Goal: Information Seeking & Learning: Learn about a topic

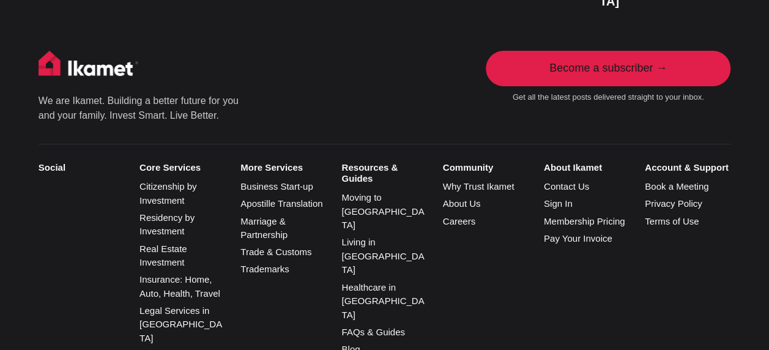
scroll to position [2385, 0]
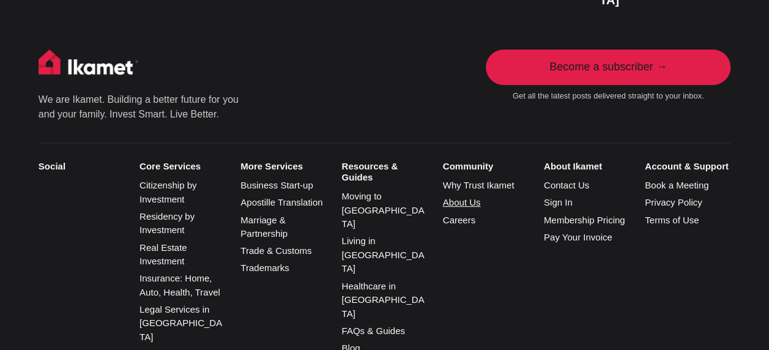
click at [465, 197] on link "About Us" at bounding box center [462, 202] width 38 height 10
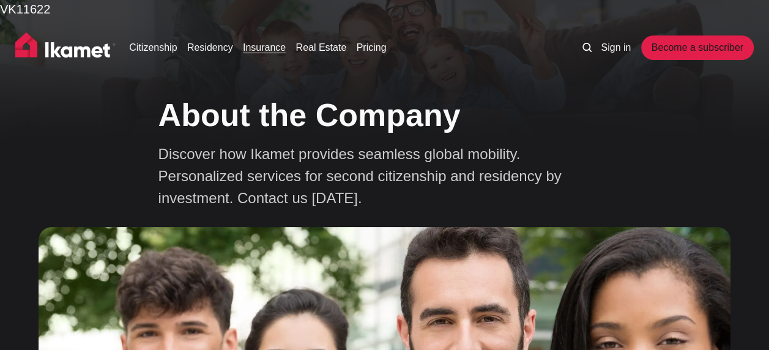
click at [256, 50] on link "Insurance" at bounding box center [264, 47] width 43 height 15
